Goal: Book appointment/travel/reservation

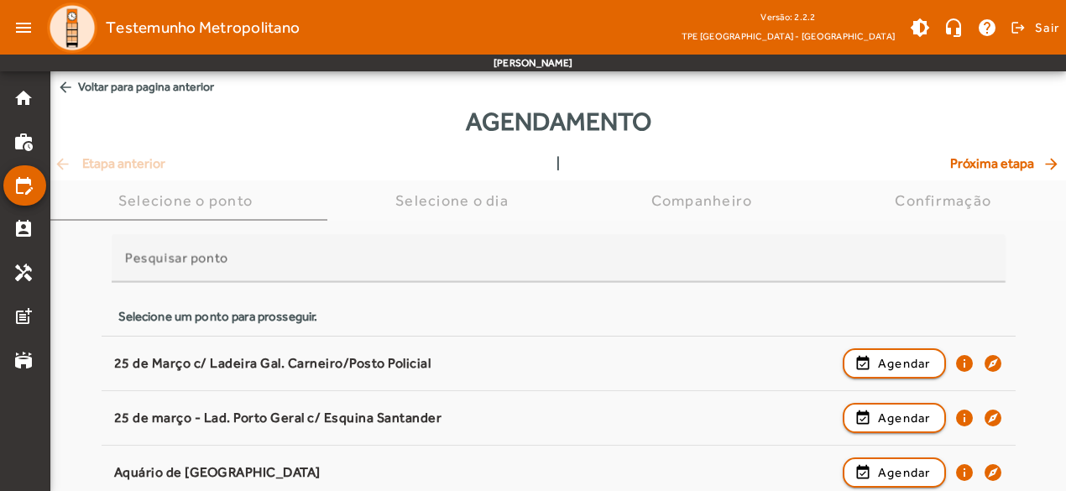
scroll to position [247, 0]
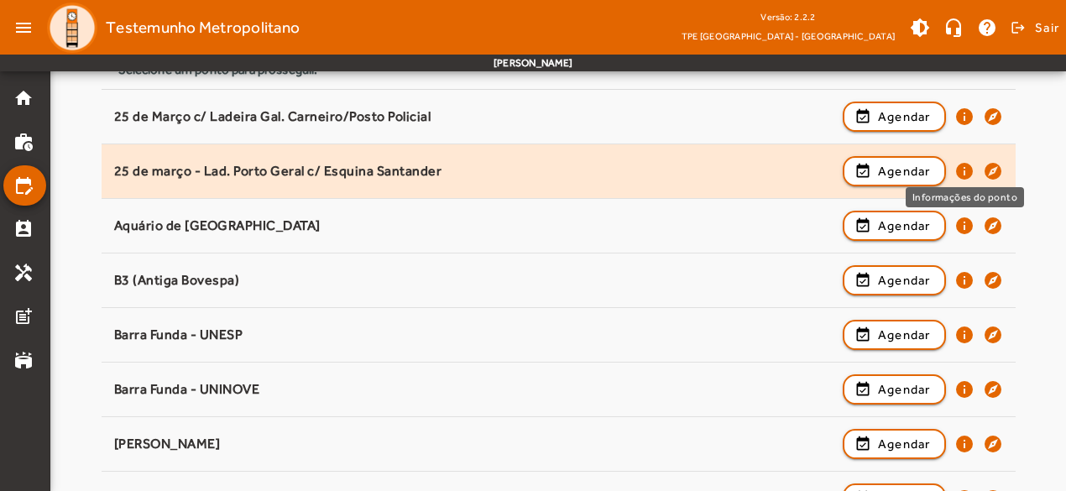
click at [967, 164] on mat-icon "info" at bounding box center [965, 171] width 20 height 20
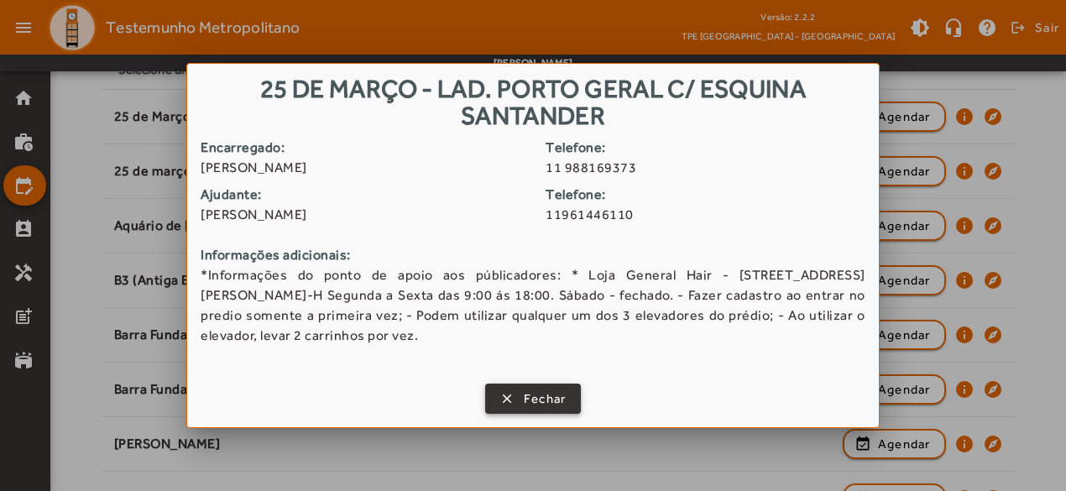
click at [555, 399] on span "Fechar" at bounding box center [545, 399] width 43 height 19
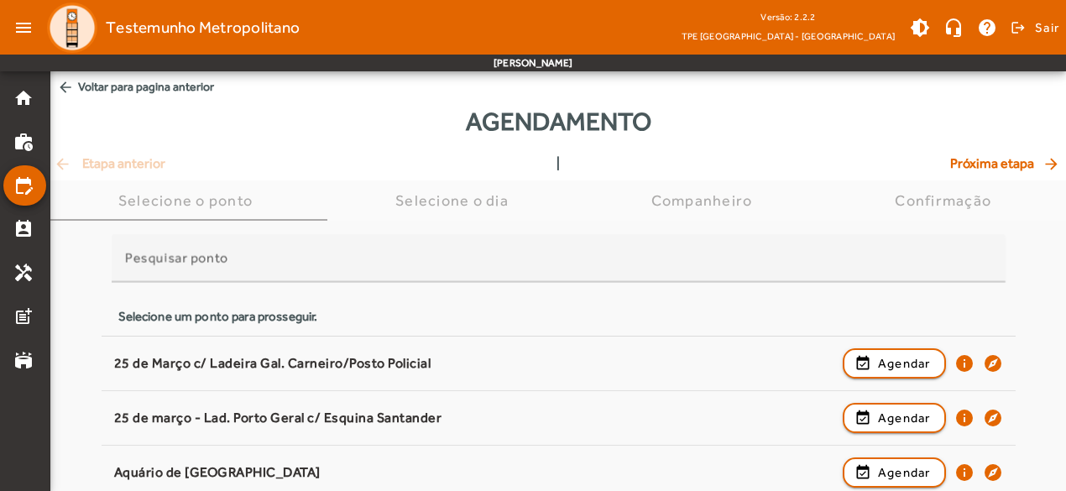
scroll to position [247, 0]
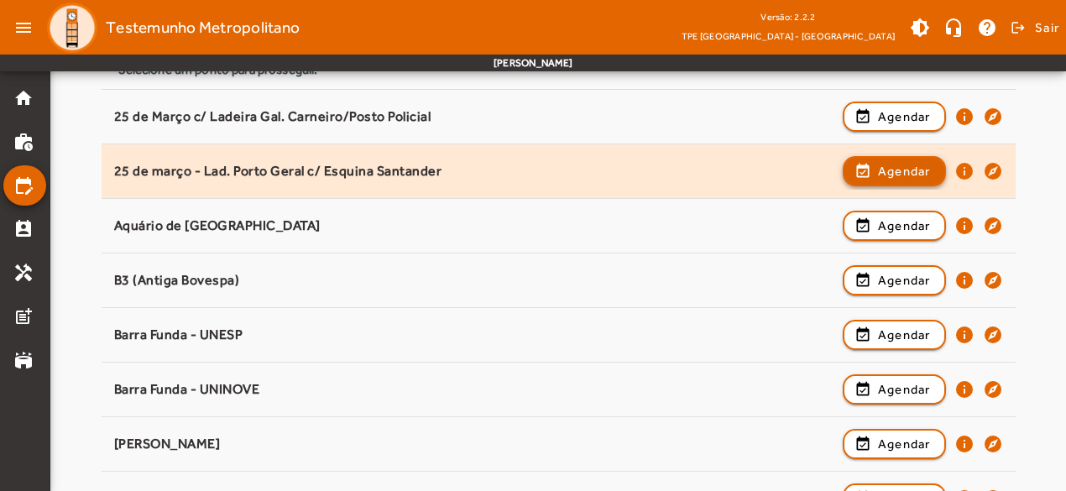
click at [915, 173] on span "Agendar" at bounding box center [904, 171] width 53 height 20
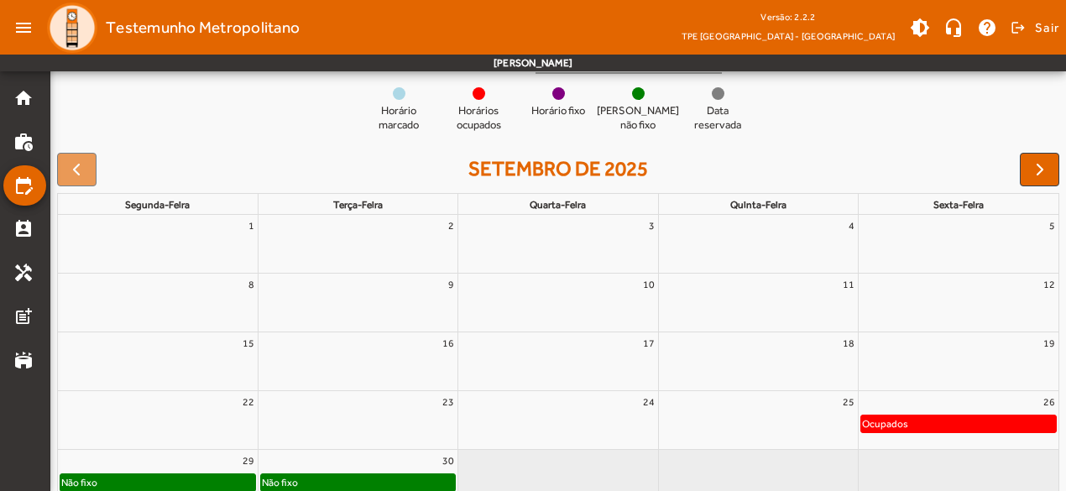
scroll to position [170, 0]
click at [1032, 165] on span "button" at bounding box center [1040, 170] width 20 height 20
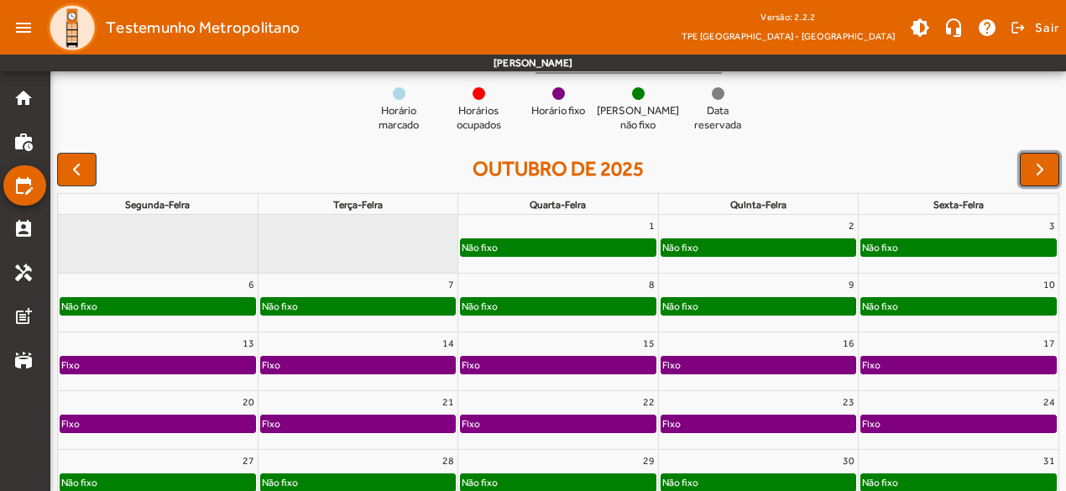
click at [1032, 165] on span "button" at bounding box center [1040, 170] width 20 height 20
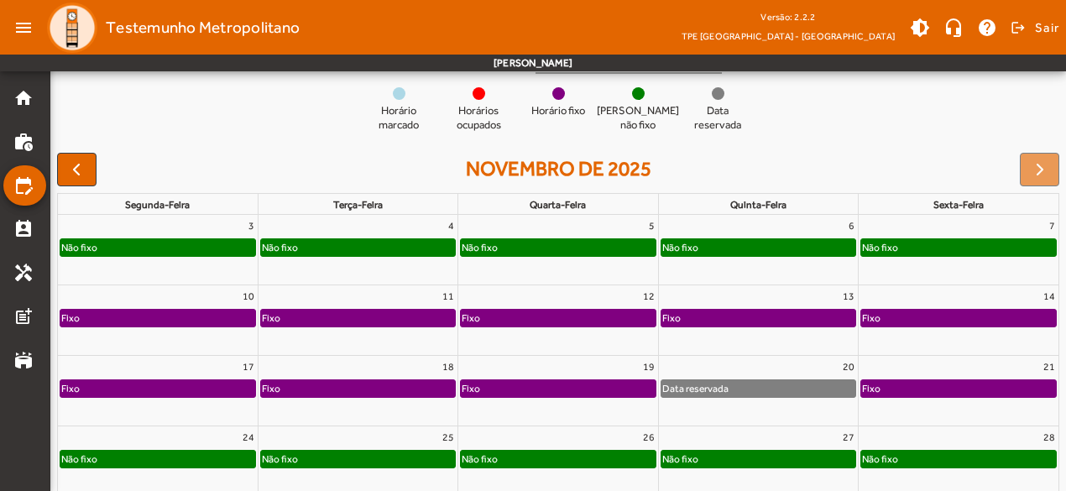
click at [1032, 165] on div at bounding box center [1039, 170] width 39 height 34
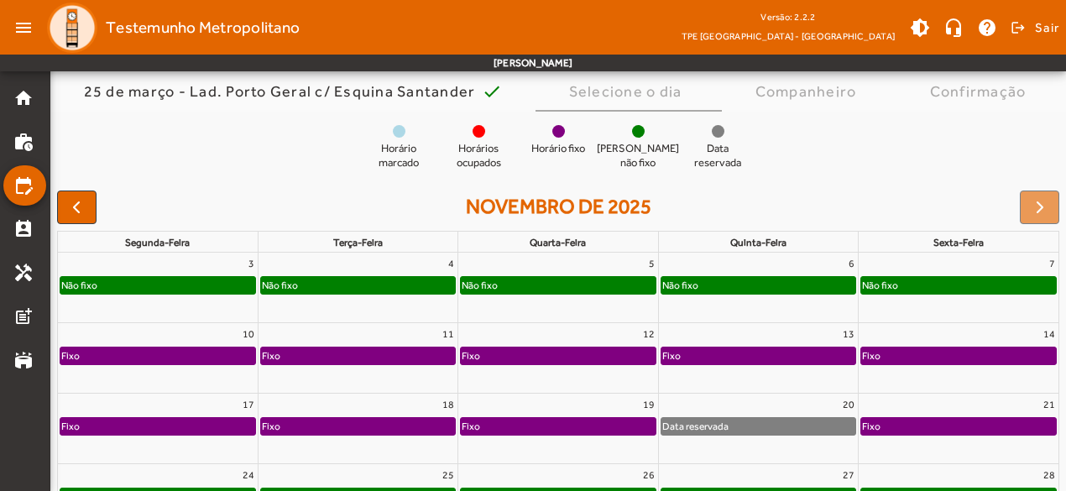
scroll to position [123, 0]
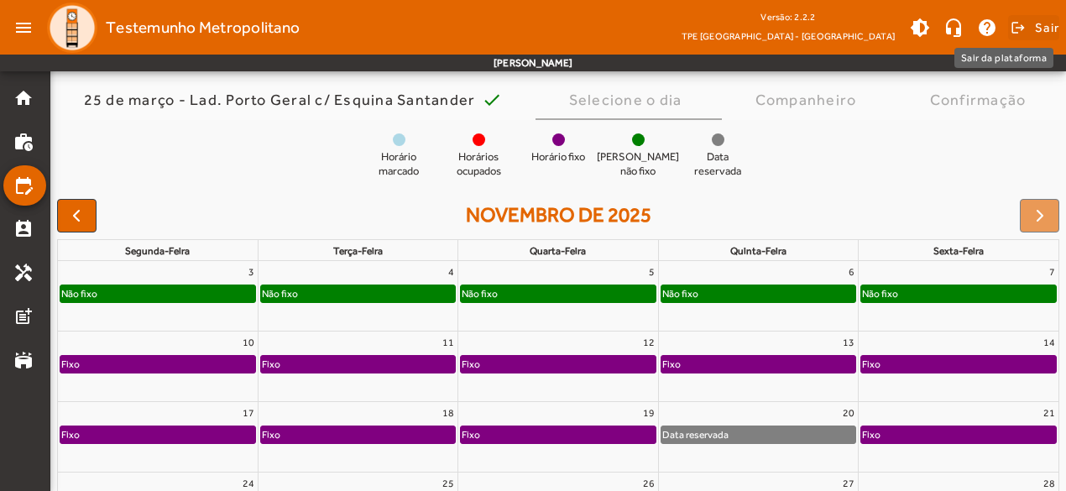
click at [1045, 32] on span "Sair" at bounding box center [1047, 27] width 24 height 27
